Goal: Find specific page/section: Find specific page/section

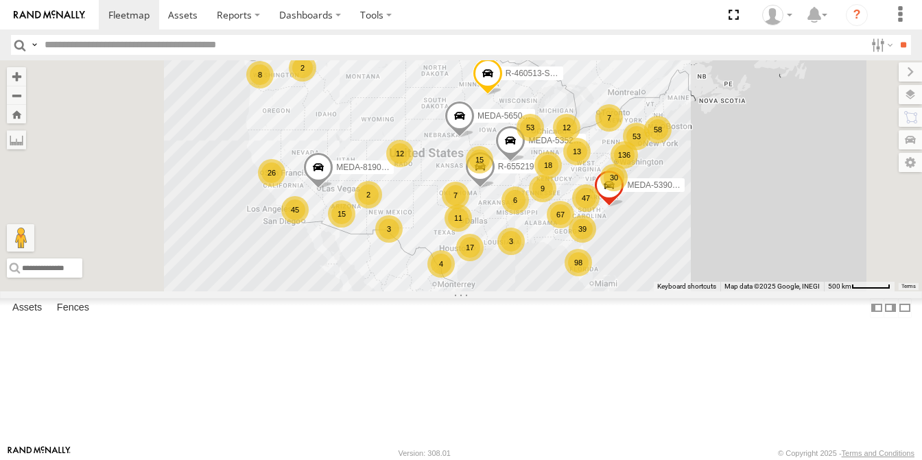
click at [138, 45] on input "text" at bounding box center [452, 45] width 826 height 20
type input "******"
click at [895, 35] on input "**" at bounding box center [903, 45] width 16 height 20
